Goal: Find specific page/section: Find specific page/section

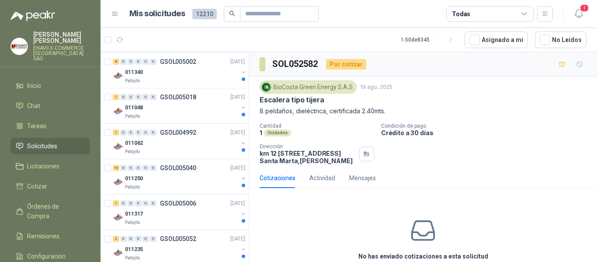
scroll to position [1571, 0]
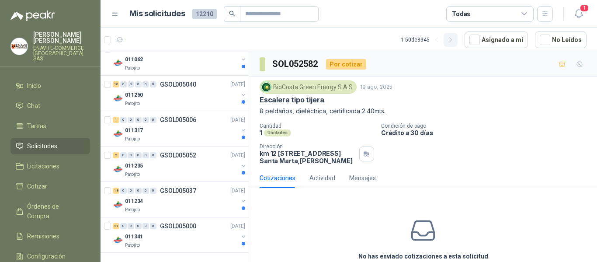
drag, startPoint x: 455, startPoint y: 38, endPoint x: 449, endPoint y: 42, distance: 7.4
click at [455, 38] on icon "button" at bounding box center [450, 39] width 7 height 7
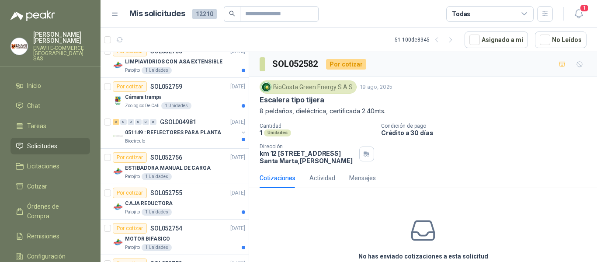
scroll to position [1053, 0]
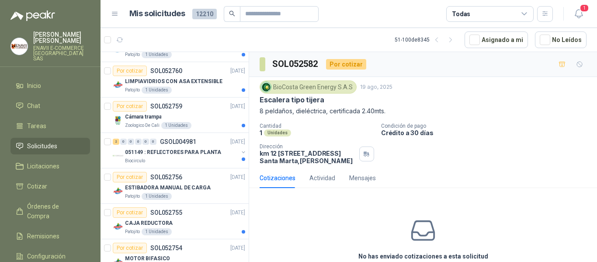
click at [193, 184] on p "ESTIBADORA MANUAL DE CARGA" at bounding box center [168, 188] width 86 height 8
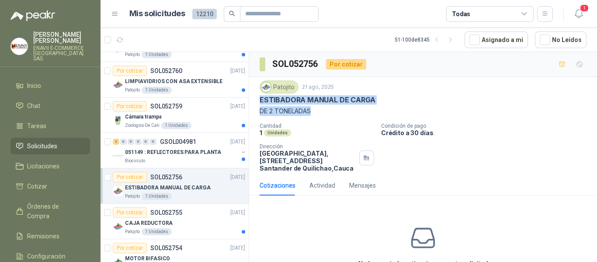
drag, startPoint x: 313, startPoint y: 112, endPoint x: 259, endPoint y: 102, distance: 55.5
click at [259, 102] on div "Patojito 21 ago, 2025 ESTIBADORA MANUAL DE CARGA DE 2 TONELADAS Cantidad 1 Unid…" at bounding box center [423, 126] width 348 height 98
